Goal: Task Accomplishment & Management: Complete application form

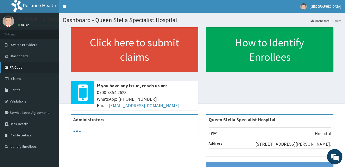
click at [22, 68] on link "PA Code" at bounding box center [29, 67] width 59 height 11
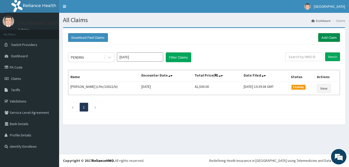
click at [330, 37] on link "Add Claim" at bounding box center [329, 37] width 22 height 9
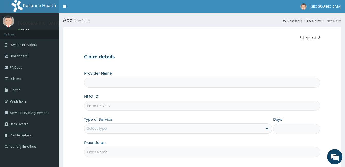
type input "Queen Stella Specialist Hospital"
click at [113, 105] on input "HMO ID" at bounding box center [202, 106] width 236 height 10
type input "LTI/10149/A"
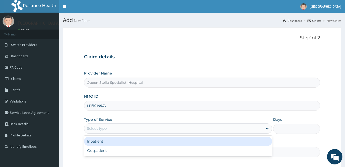
click at [116, 127] on div "Select type" at bounding box center [173, 128] width 178 height 8
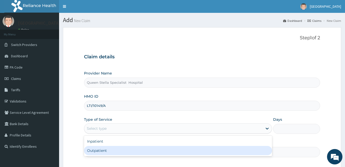
click at [113, 151] on div "Outpatient" at bounding box center [178, 150] width 188 height 9
type input "1"
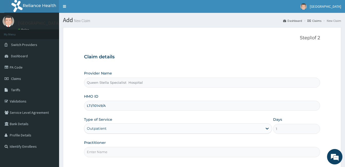
click at [114, 153] on input "Practitioner" at bounding box center [202, 152] width 236 height 10
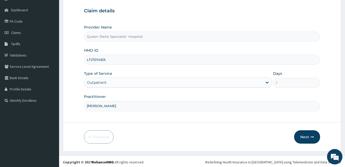
scroll to position [48, 0]
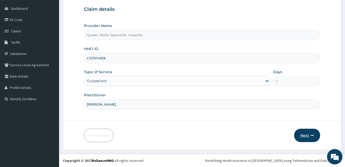
type input "DR BASSEY"
click at [312, 136] on icon "button" at bounding box center [313, 136] width 4 height 4
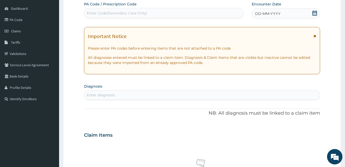
click at [314, 12] on icon at bounding box center [314, 13] width 5 height 5
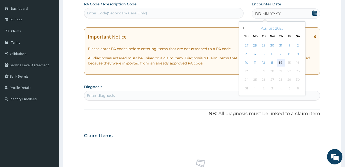
click at [279, 63] on div "14" at bounding box center [281, 63] width 8 height 8
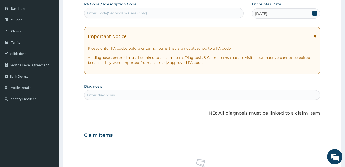
click at [158, 9] on div "Enter Code(Secondary Care Only)" at bounding box center [163, 13] width 159 height 8
paste input "PA/A3A990"
type input "PA/A3A990"
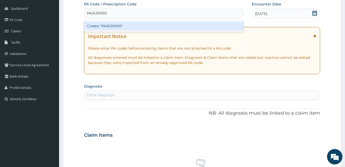
click at [122, 25] on div "Create "PA/A3A990"" at bounding box center [164, 25] width 160 height 9
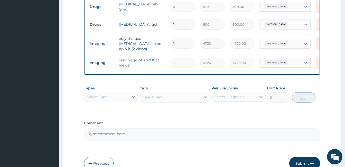
scroll to position [247, 0]
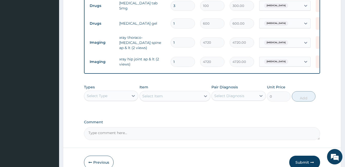
click at [161, 94] on div "Select Item" at bounding box center [175, 96] width 71 height 10
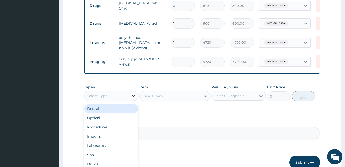
click at [133, 95] on icon at bounding box center [133, 96] width 3 height 2
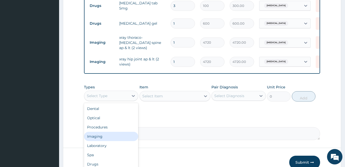
click at [123, 135] on div "Imaging" at bounding box center [111, 136] width 54 height 9
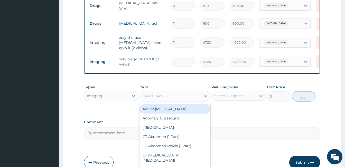
click at [148, 96] on div "Select Item" at bounding box center [152, 96] width 21 height 5
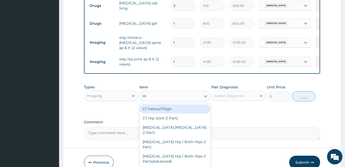
type input "HIP"
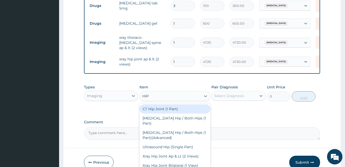
click at [156, 109] on div "CT Hip Joint (1 Part)" at bounding box center [175, 108] width 71 height 9
type input "28800"
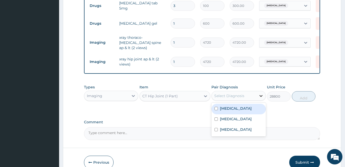
click at [260, 95] on icon at bounding box center [261, 95] width 5 height 5
click at [215, 107] on input "checkbox" at bounding box center [216, 108] width 3 height 3
checkbox input "true"
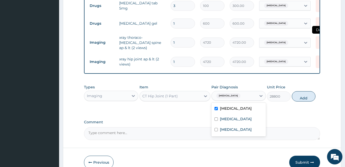
click at [318, 36] on icon at bounding box center [321, 42] width 11 height 13
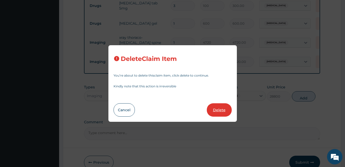
click at [220, 105] on button "Delete" at bounding box center [219, 109] width 25 height 13
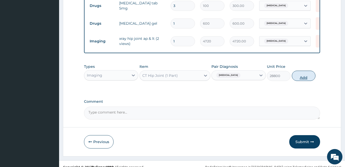
click at [301, 78] on button "Add" at bounding box center [304, 76] width 24 height 10
type input "0"
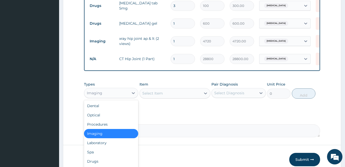
click at [128, 94] on div "Imaging" at bounding box center [106, 93] width 44 height 8
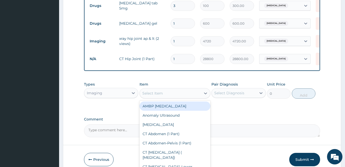
click at [152, 97] on div "Select Item" at bounding box center [170, 93] width 61 height 8
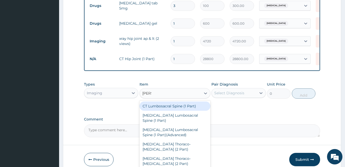
type input "LUMB"
click at [159, 107] on div "CT Lumbosacral Spine (1 Part)" at bounding box center [175, 106] width 71 height 9
type input "28800"
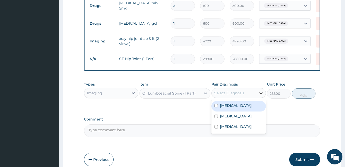
click at [261, 94] on icon at bounding box center [261, 93] width 3 height 2
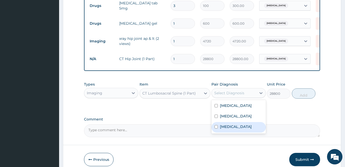
click at [215, 127] on input "checkbox" at bounding box center [216, 126] width 3 height 3
checkbox input "true"
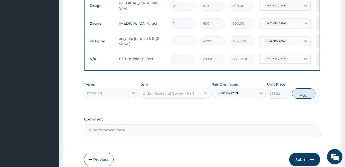
click at [303, 97] on button "Add" at bounding box center [304, 93] width 24 height 10
type input "0"
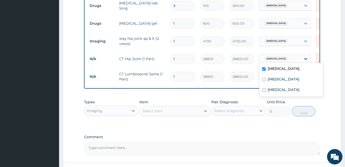
click at [307, 58] on icon at bounding box center [305, 58] width 5 height 5
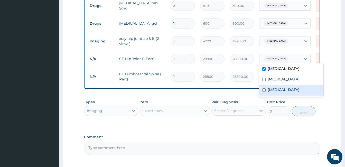
click at [263, 89] on input "checkbox" at bounding box center [263, 89] width 3 height 3
checkbox input "true"
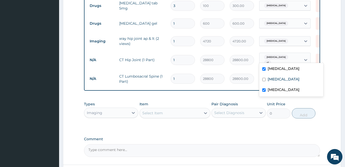
click at [265, 69] on input "checkbox" at bounding box center [263, 68] width 3 height 3
checkbox input "false"
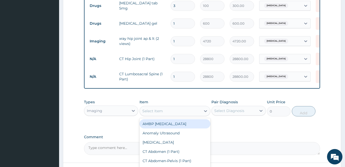
click at [161, 109] on div "Select Item" at bounding box center [170, 111] width 61 height 8
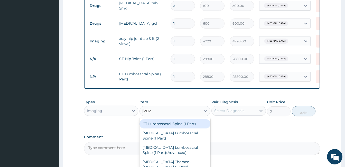
type input "LUMB"
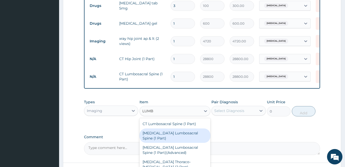
click at [183, 133] on div "MRI Lumbosacral Spine (1 Part)" at bounding box center [175, 136] width 71 height 14
type input "44000"
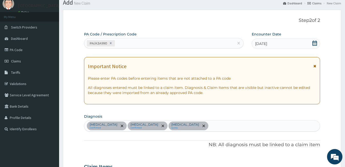
scroll to position [10, 0]
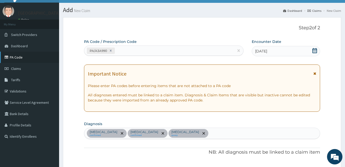
click at [32, 57] on link "PA Code" at bounding box center [29, 57] width 59 height 11
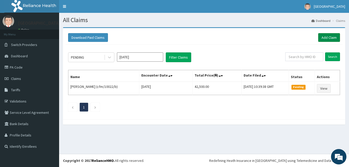
click at [329, 37] on link "Add Claim" at bounding box center [329, 37] width 22 height 9
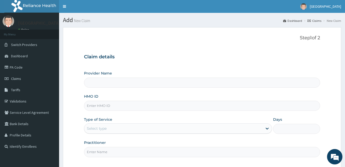
click at [149, 109] on input "HMO ID" at bounding box center [202, 106] width 236 height 10
type input "Queen Stella Specialist Hospital"
type input "LTI/10149/A"
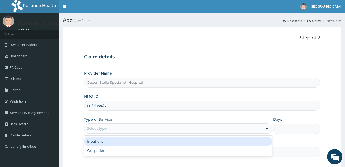
click at [98, 125] on div "Select type" at bounding box center [173, 128] width 178 height 8
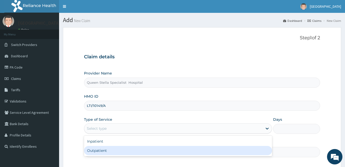
click at [104, 150] on div "Outpatient" at bounding box center [178, 150] width 188 height 9
type input "1"
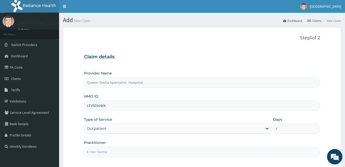
click at [105, 152] on input "Practitioner" at bounding box center [202, 152] width 236 height 10
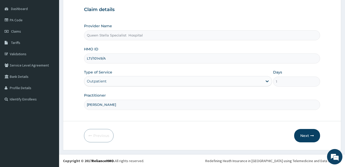
scroll to position [48, 0]
type input "DR BASSEY"
click at [312, 138] on button "Next" at bounding box center [307, 135] width 26 height 13
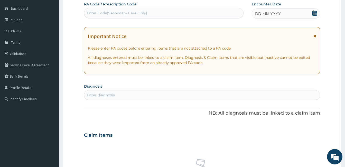
click at [314, 14] on icon at bounding box center [314, 13] width 5 height 5
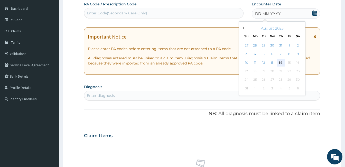
click at [281, 61] on div "14" at bounding box center [281, 63] width 8 height 8
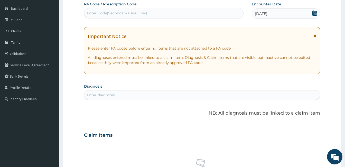
click at [145, 94] on div "Enter diagnosis" at bounding box center [202, 95] width 236 height 8
type input "SCIA"
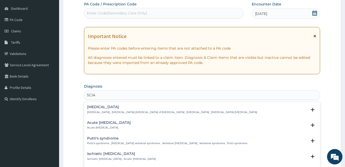
click at [106, 110] on div "Sciatica Sciatica , Neuralgia-neuritis of sciatic nerve , Sciatic neuralgia , S…" at bounding box center [172, 109] width 170 height 9
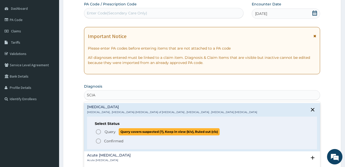
click at [99, 131] on icon "status option query" at bounding box center [98, 132] width 6 height 6
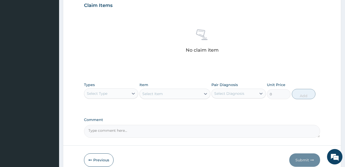
scroll to position [181, 0]
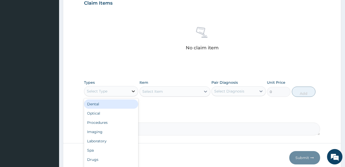
click at [131, 92] on icon at bounding box center [133, 91] width 5 height 5
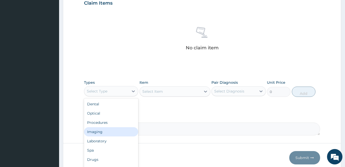
click at [117, 135] on div "Imaging" at bounding box center [111, 131] width 54 height 9
click at [132, 92] on icon at bounding box center [133, 91] width 5 height 5
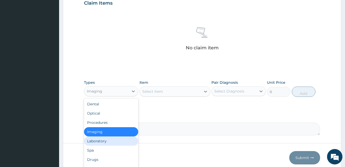
click at [111, 141] on div "Laboratory" at bounding box center [111, 140] width 54 height 9
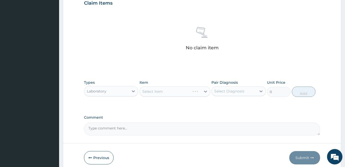
click at [150, 91] on div "Select Item" at bounding box center [175, 91] width 71 height 10
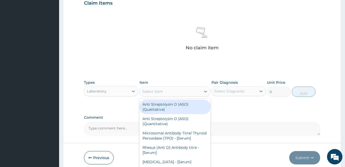
click at [150, 91] on div "Select Item" at bounding box center [152, 91] width 21 height 5
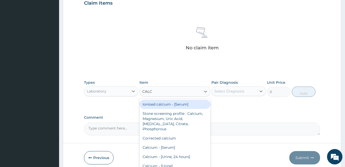
type input "CALCI"
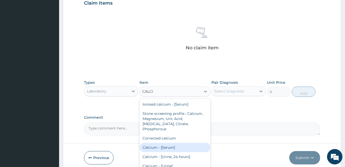
click at [168, 143] on div "Calcium - [Serum]" at bounding box center [175, 147] width 71 height 9
type input "2200"
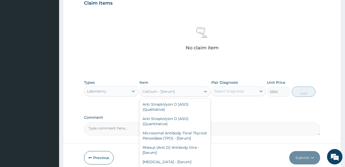
click at [160, 94] on div "Calcium - [Serum]" at bounding box center [170, 91] width 61 height 8
click at [188, 91] on div "Calcium - [Serum]" at bounding box center [170, 91] width 61 height 8
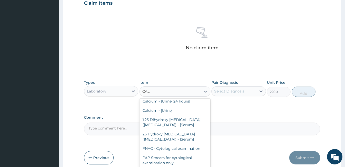
scroll to position [0, 0]
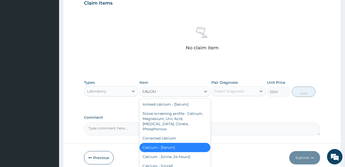
type input "CALCIUM"
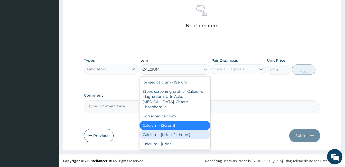
scroll to position [204, 0]
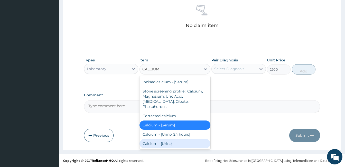
click at [183, 139] on div "Calcium - [Urine]" at bounding box center [175, 143] width 71 height 9
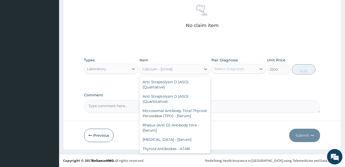
click at [157, 70] on div "Calcium - [Urine]" at bounding box center [157, 69] width 30 height 5
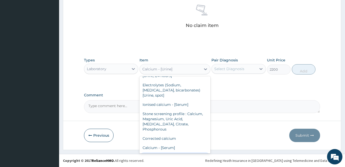
click at [170, 152] on div "Calcium - [Urine, 24 hours]" at bounding box center [175, 156] width 71 height 9
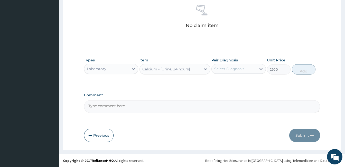
click at [164, 70] on div "Calcium - [Urine, 24 hours]" at bounding box center [166, 69] width 48 height 5
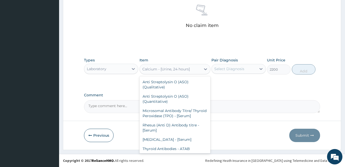
scroll to position [1506, 0]
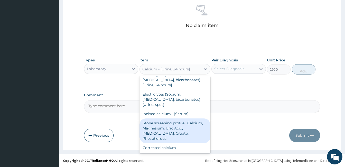
click at [164, 119] on div "Stone screening profile : Calcium, Magnesium, Uric Acid, Oxalate, Citrate, Phos…" at bounding box center [175, 131] width 71 height 25
type input "3300"
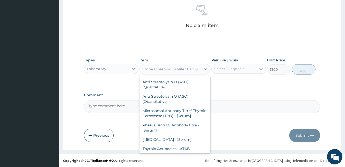
click at [156, 71] on div "Stone screening profile : Calcium, Magnesium, Uric Acid, Oxalate, Citrate, Phos…" at bounding box center [171, 69] width 59 height 5
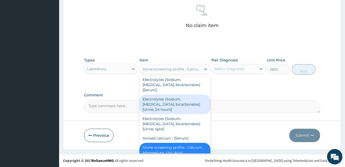
click at [163, 95] on div "Electrolytes (Sodium, Potassium, Chloride, bicarbonates) [Urine, 24 hours]" at bounding box center [175, 105] width 71 height 20
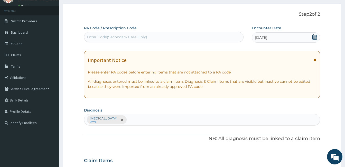
scroll to position [19, 0]
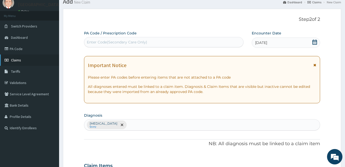
click at [17, 59] on span "Claims" at bounding box center [16, 60] width 10 height 5
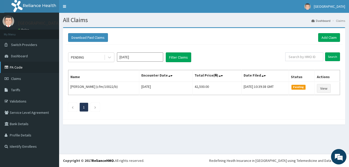
click at [26, 67] on link "PA Code" at bounding box center [29, 67] width 59 height 11
click at [331, 36] on link "Add Claim" at bounding box center [329, 37] width 22 height 9
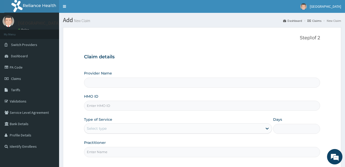
click at [105, 107] on input "HMO ID" at bounding box center [202, 106] width 236 height 10
type input "Queen Stella Specialist Hospital"
type input "LTI/10149/A"
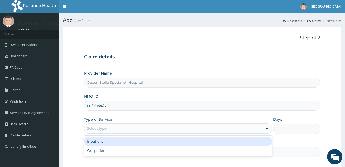
drag, startPoint x: 103, startPoint y: 123, endPoint x: 100, endPoint y: 131, distance: 8.1
click at [100, 131] on div "Select type" at bounding box center [178, 128] width 188 height 10
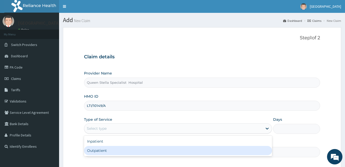
click at [100, 149] on div "Outpatient" at bounding box center [178, 150] width 188 height 9
type input "1"
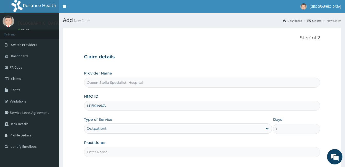
click at [100, 149] on input "Practitioner" at bounding box center [202, 152] width 236 height 10
type input "DR BASSEY"
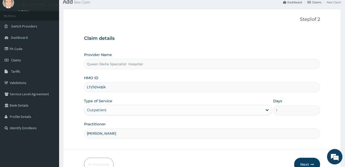
scroll to position [21, 0]
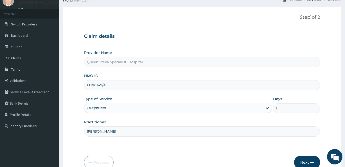
click at [316, 156] on button "Next" at bounding box center [307, 162] width 26 height 13
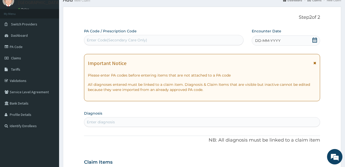
click at [314, 41] on icon at bounding box center [315, 40] width 5 height 5
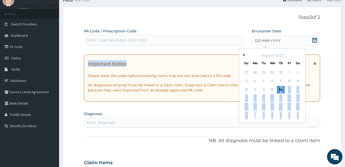
drag, startPoint x: 281, startPoint y: 90, endPoint x: 182, endPoint y: 52, distance: 106.1
click at [182, 52] on div "PA Code / Prescription Code Enter Code(Secondary Care Only) Encounter Date DD-M…" at bounding box center [202, 162] width 236 height 267
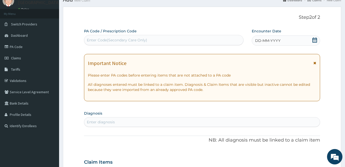
drag, startPoint x: 182, startPoint y: 52, endPoint x: 152, endPoint y: 41, distance: 32.0
click at [152, 41] on div "Enter Code(Secondary Care Only)" at bounding box center [163, 40] width 159 height 8
paste input "PA/21B338"
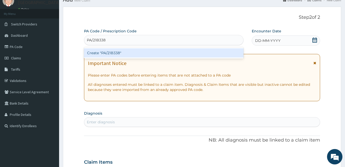
type input "PA/21B338"
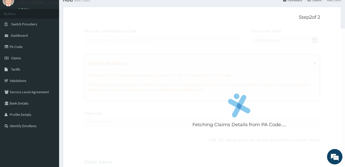
click at [314, 40] on div "Fetching Claims Details from PA Code..... PA Code / Prescription Code Enter Cod…" at bounding box center [202, 162] width 236 height 266
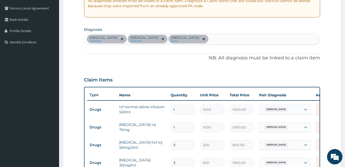
scroll to position [103, 0]
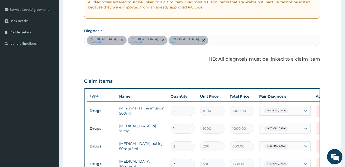
click at [345, 4] on section "Step 2 of 2 PA Code / Prescription Code Enter Code(Secondary Care Only) Encount…" at bounding box center [202, 128] width 286 height 416
drag, startPoint x: 345, startPoint y: 4, endPoint x: 285, endPoint y: 26, distance: 63.8
click at [285, 26] on div "PA Code / Prescription Code Enter Code(Secondary Care Only) Encounter Date 13-0…" at bounding box center [202, 121] width 236 height 350
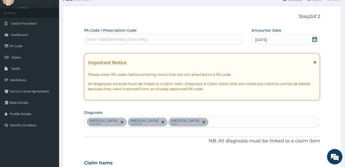
scroll to position [21, 0]
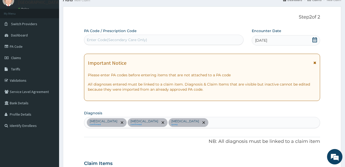
click at [120, 38] on div "Enter Code(Secondary Care Only)" at bounding box center [117, 39] width 60 height 5
type input "PA/2EC56C"
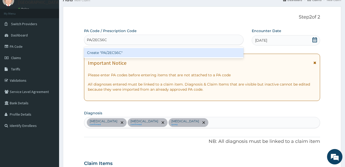
click at [120, 53] on div "Create "PA/2EC56C"" at bounding box center [164, 52] width 160 height 9
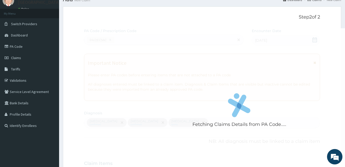
scroll to position [254, 0]
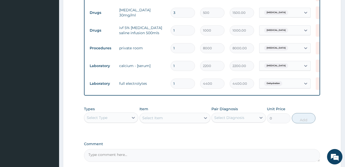
click at [159, 120] on div "Select Item" at bounding box center [175, 118] width 71 height 10
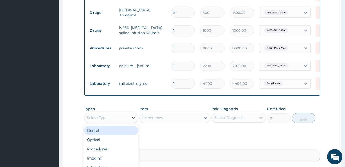
click at [134, 119] on icon at bounding box center [133, 118] width 3 height 2
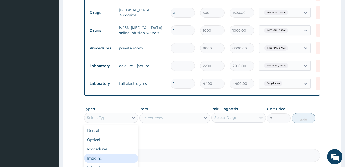
click at [113, 163] on div "Imaging" at bounding box center [111, 158] width 54 height 9
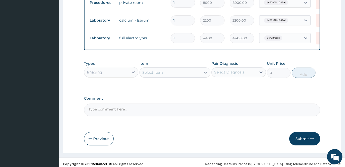
scroll to position [306, 0]
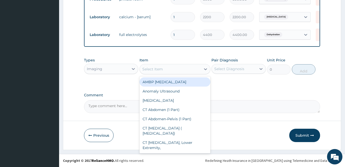
click at [176, 71] on div "Select Item" at bounding box center [170, 69] width 61 height 8
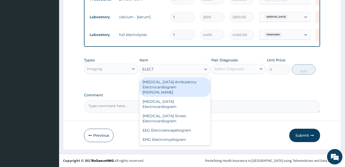
type input "ELECT"
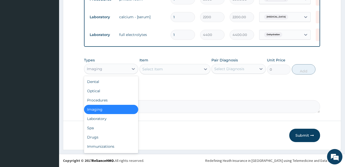
click at [112, 70] on div "Imaging" at bounding box center [106, 69] width 44 height 8
click at [113, 120] on div "Laboratory" at bounding box center [111, 118] width 54 height 9
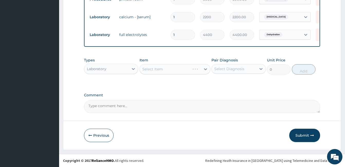
click at [152, 70] on div "Select Item" at bounding box center [175, 69] width 71 height 10
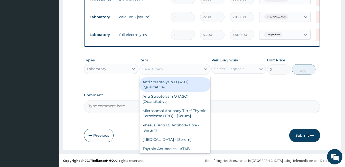
click at [152, 70] on div "Select Item" at bounding box center [152, 69] width 21 height 5
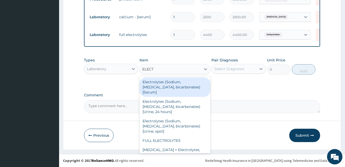
type input "ELECTR"
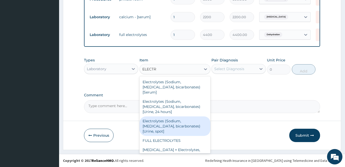
click at [161, 119] on div "Electrolytes (Sodium, Potassium, Chloride, bicarbonates) [Urine, spot]" at bounding box center [175, 126] width 71 height 20
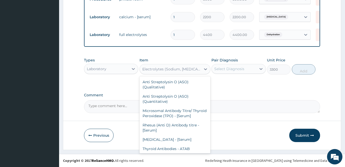
click at [159, 73] on div "Electrolytes (Sodium, Potassium, Chloride, bicarbonates) [Urine, spot]" at bounding box center [170, 69] width 61 height 8
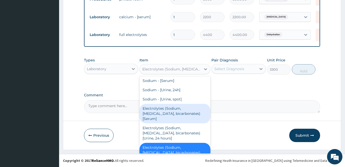
click at [164, 104] on div "Electrolytes (Sodium, Potassium, Chloride, bicarbonates) [Serum]" at bounding box center [175, 114] width 71 height 20
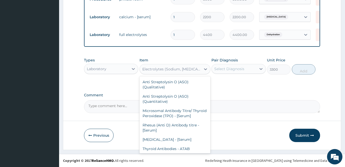
click at [160, 70] on div "Electrolytes (Sodium, Potassium, Chloride, bicarbonates) [Serum]" at bounding box center [171, 69] width 59 height 5
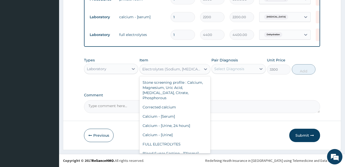
scroll to position [1546, 0]
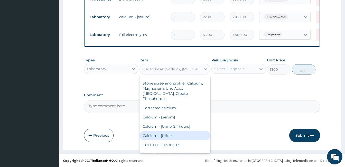
click at [169, 131] on div "Calcium - [Urine]" at bounding box center [175, 135] width 71 height 9
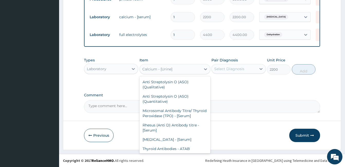
click at [169, 70] on div "Calcium - [Urine]" at bounding box center [157, 69] width 30 height 5
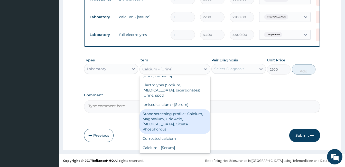
click at [175, 109] on div "Stone screening profile : Calcium, Magnesium, Uric Acid, Oxalate, Citrate, Phos…" at bounding box center [175, 121] width 71 height 25
type input "3300"
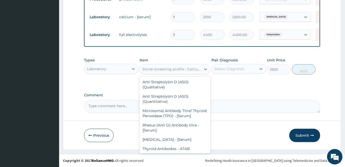
click at [169, 71] on div "Stone screening profile : Calcium, Magnesium, Uric Acid, Oxalate, Citrate, Phos…" at bounding box center [171, 69] width 59 height 5
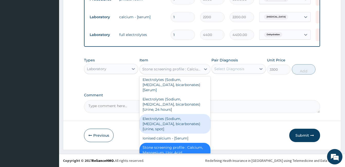
click at [164, 117] on div "Electrolytes (Sodium, Potassium, Chloride, bicarbonates) [Urine, spot]" at bounding box center [175, 124] width 71 height 20
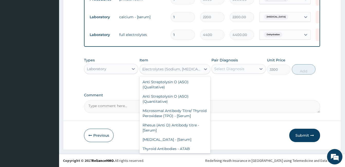
click at [163, 72] on div "Electrolytes (Sodium, Potassium, Chloride, bicarbonates) [Urine, spot]" at bounding box center [171, 69] width 59 height 5
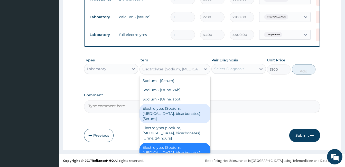
click at [168, 104] on div "Electrolytes (Sodium, Potassium, Chloride, bicarbonates) [Serum]" at bounding box center [175, 114] width 71 height 20
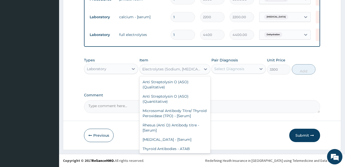
click at [166, 72] on div "Electrolytes (Sodium, Potassium, Chloride, bicarbonates) [Serum]" at bounding box center [171, 69] width 59 height 5
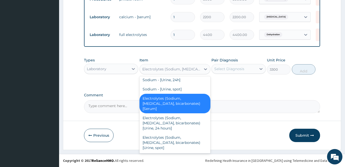
scroll to position [1464, 0]
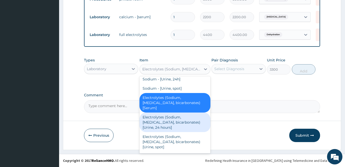
click at [185, 113] on div "Electrolytes (Sodium, Potassium, Chloride, bicarbonates) [Urine, 24 hours]" at bounding box center [175, 123] width 71 height 20
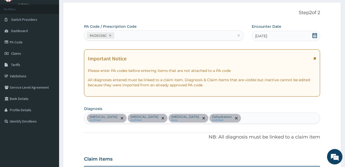
scroll to position [18, 0]
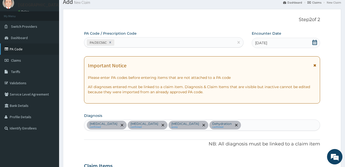
click at [16, 48] on link "PA Code" at bounding box center [29, 48] width 59 height 11
